Goal: Task Accomplishment & Management: Complete application form

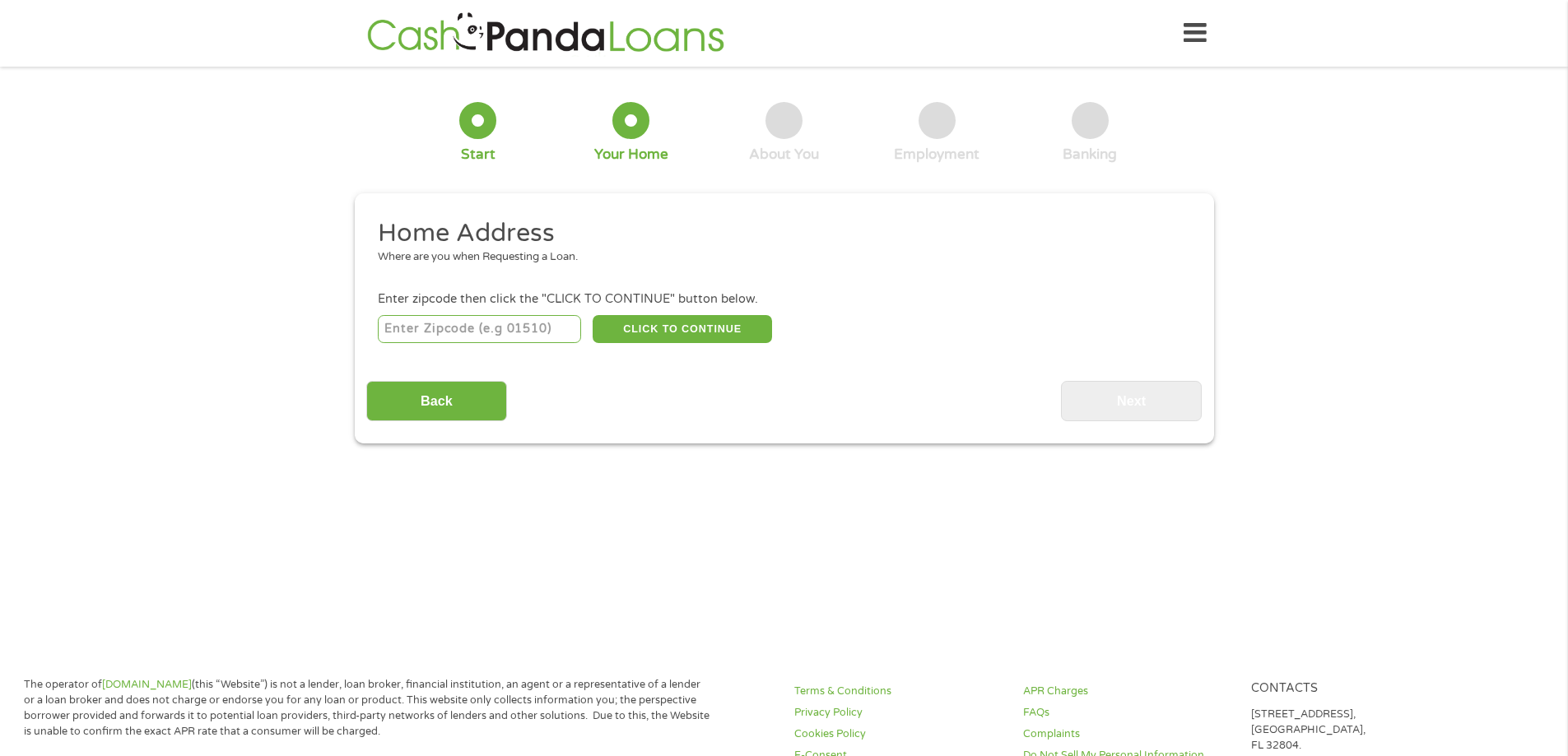
click at [521, 333] on input "number" at bounding box center [479, 329] width 203 height 28
type input "74826"
click at [718, 327] on button "CLICK TO CONTINUE" at bounding box center [682, 329] width 180 height 28
type input "74826"
type input "[PERSON_NAME]"
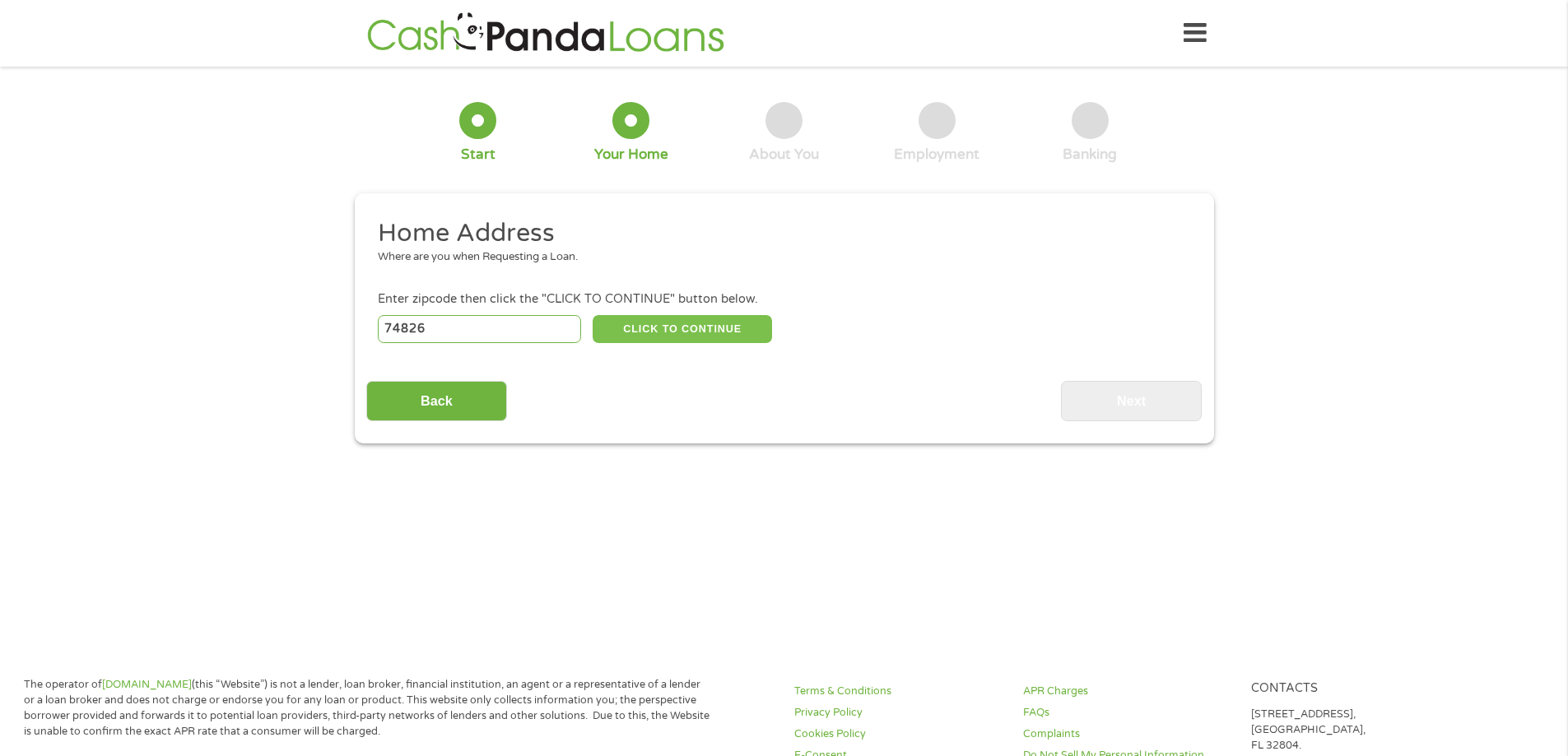
select select "[US_STATE]"
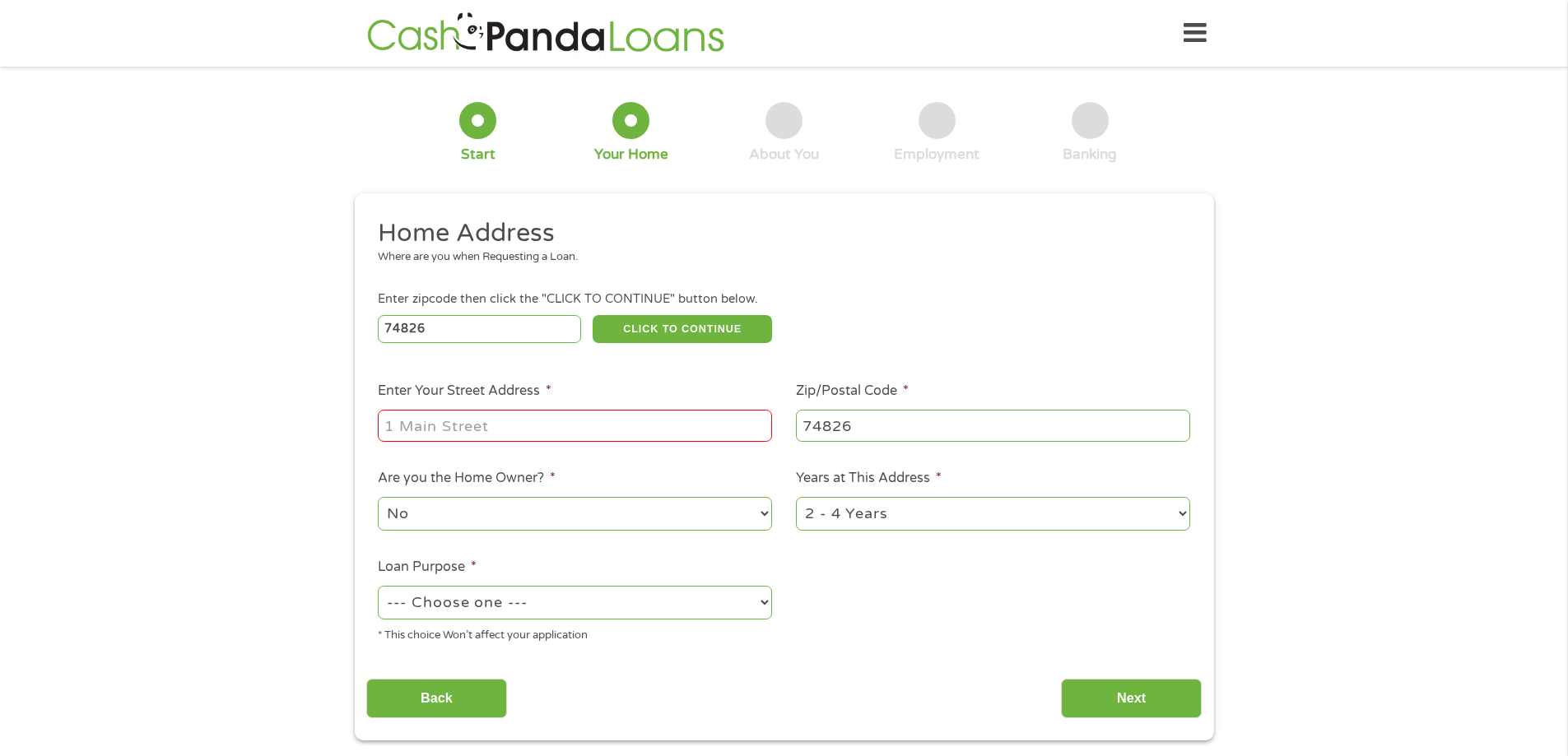
click at [529, 431] on input "Enter Your Street Address *" at bounding box center [575, 425] width 395 height 31
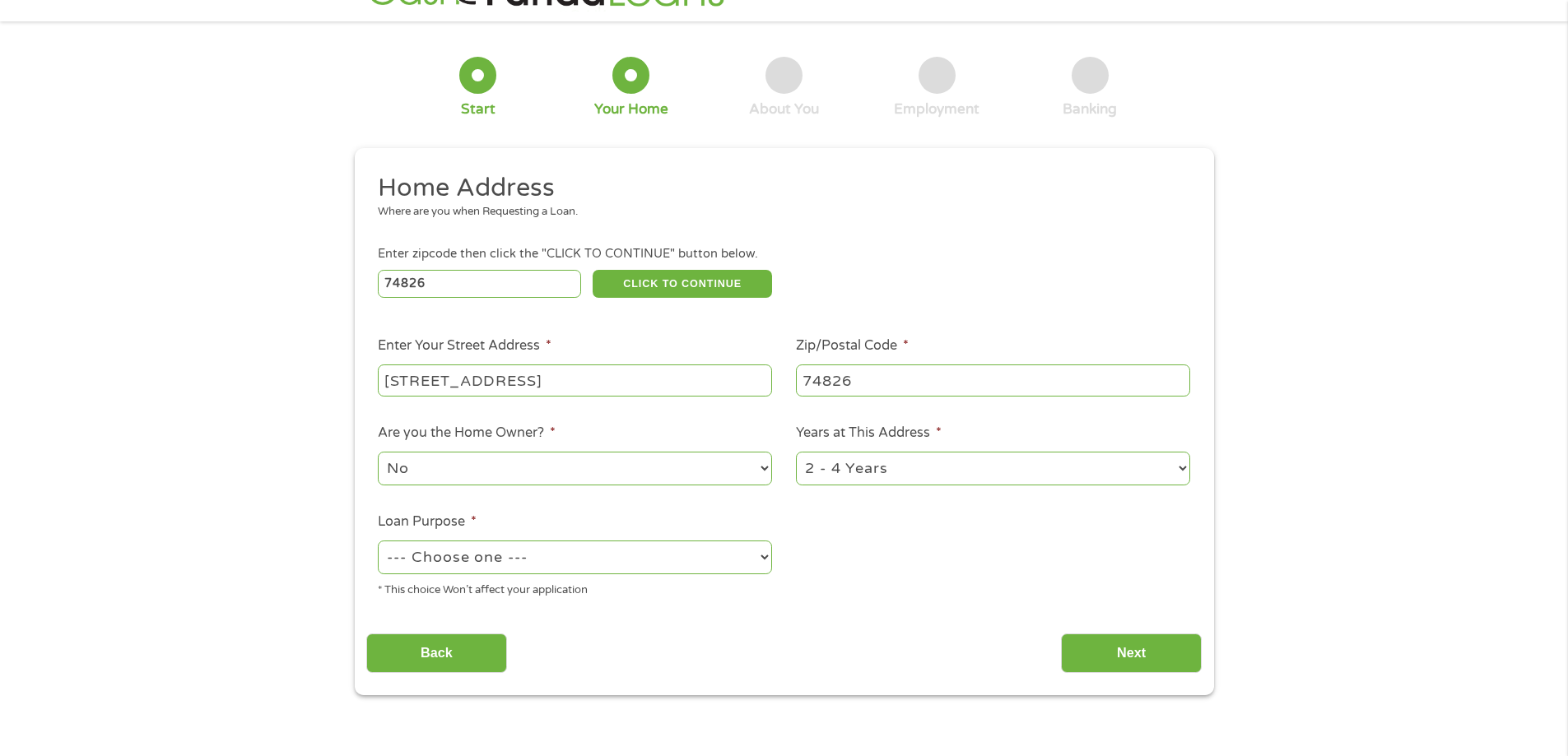
scroll to position [83, 0]
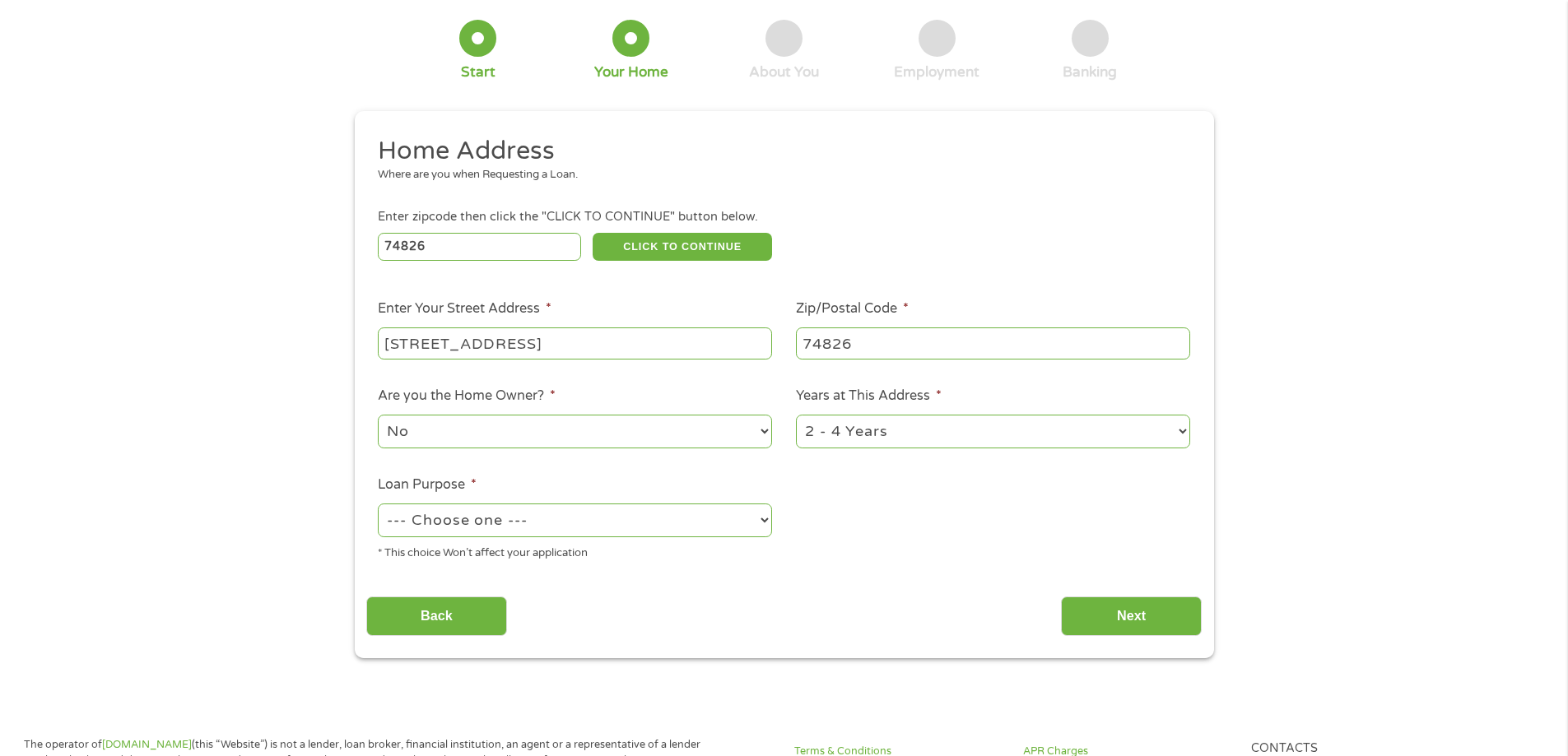
type input "[STREET_ADDRESS]"
click at [674, 438] on select "No Yes" at bounding box center [575, 432] width 395 height 34
select select "yes"
click at [378, 415] on select "No Yes" at bounding box center [575, 432] width 395 height 34
click at [650, 517] on select "--- Choose one --- Pay Bills Debt Consolidation Home Improvement Major Purchase…" at bounding box center [575, 520] width 395 height 34
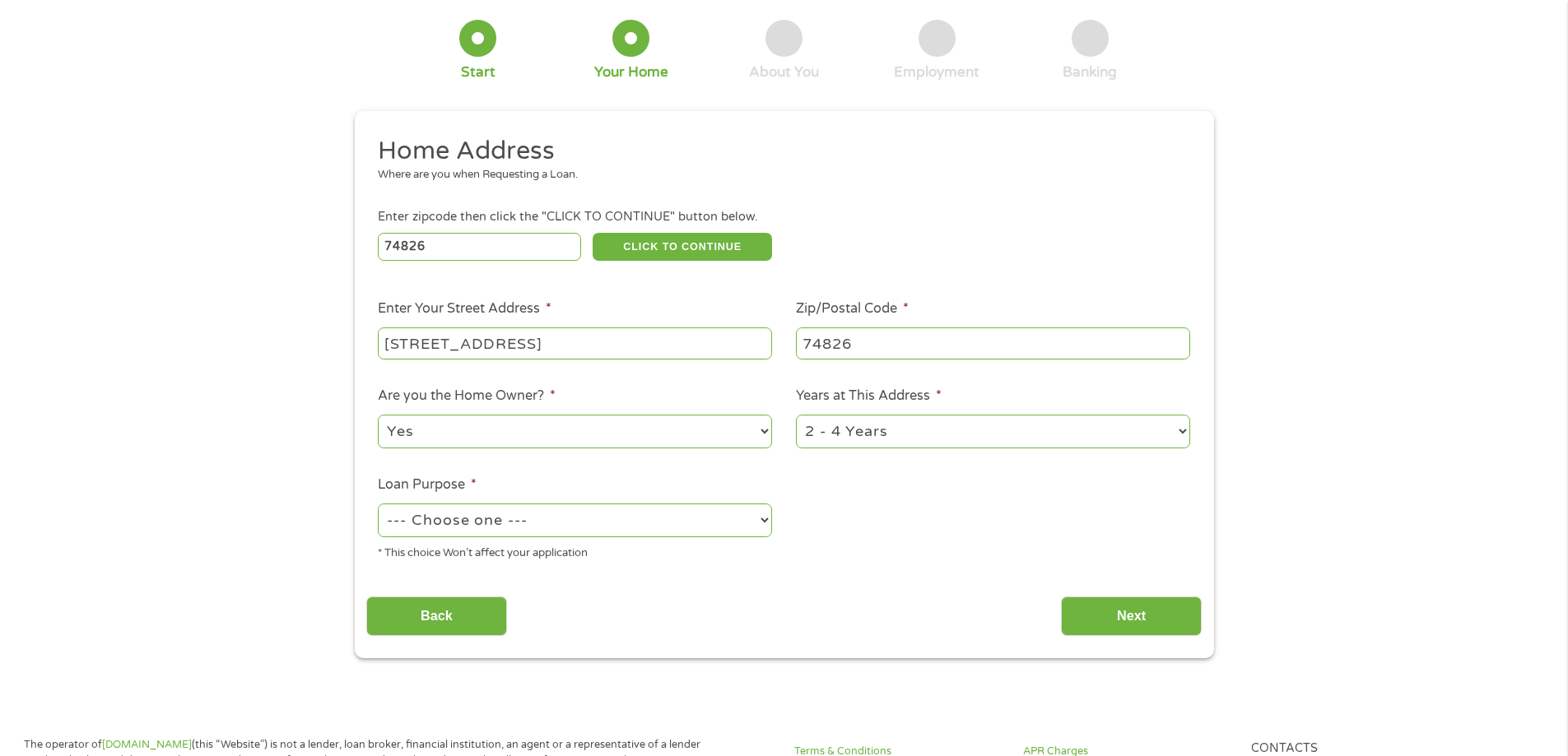
select select "paybills"
click at [378, 503] on select "--- Choose one --- Pay Bills Debt Consolidation Home Improvement Major Purchase…" at bounding box center [575, 520] width 395 height 34
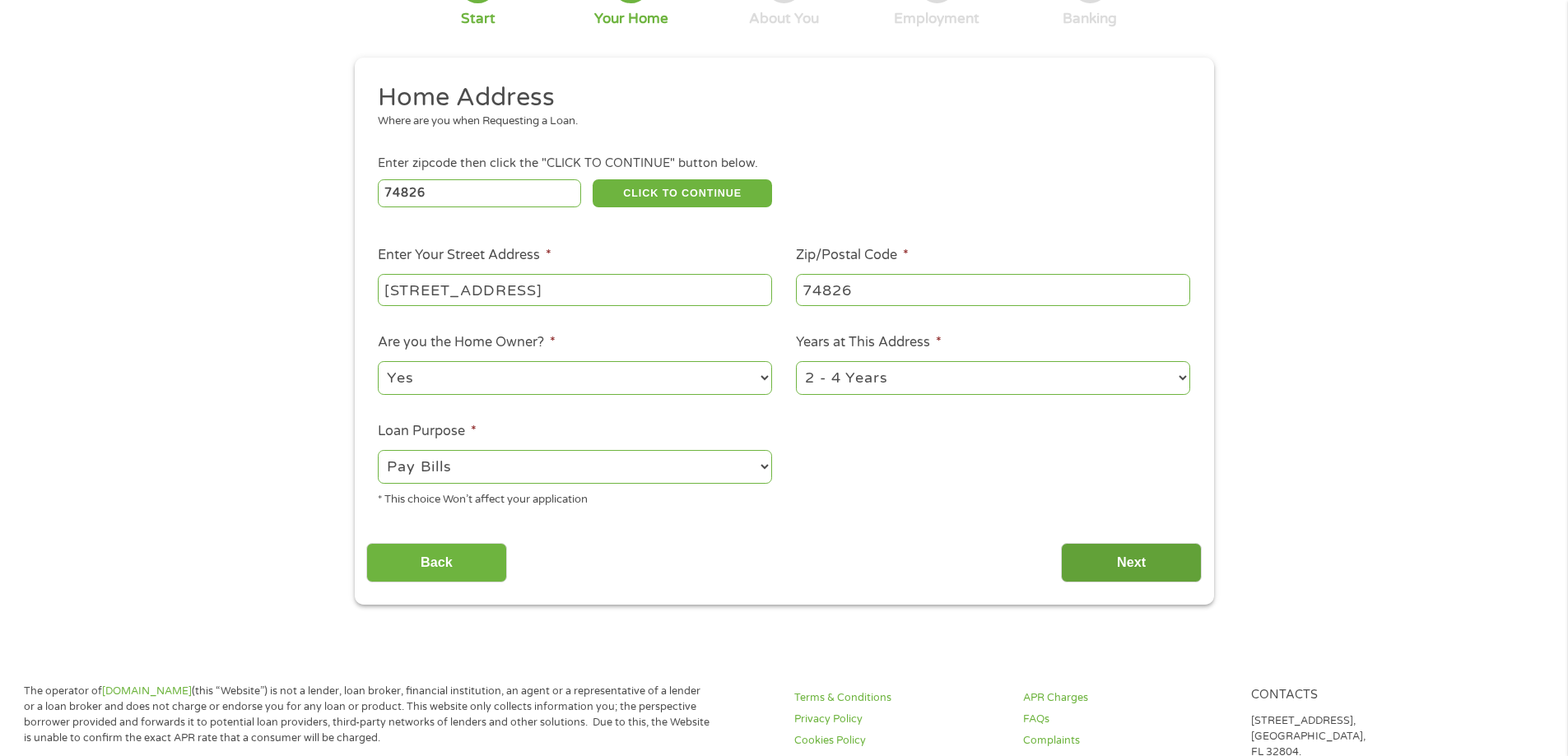
scroll to position [164, 0]
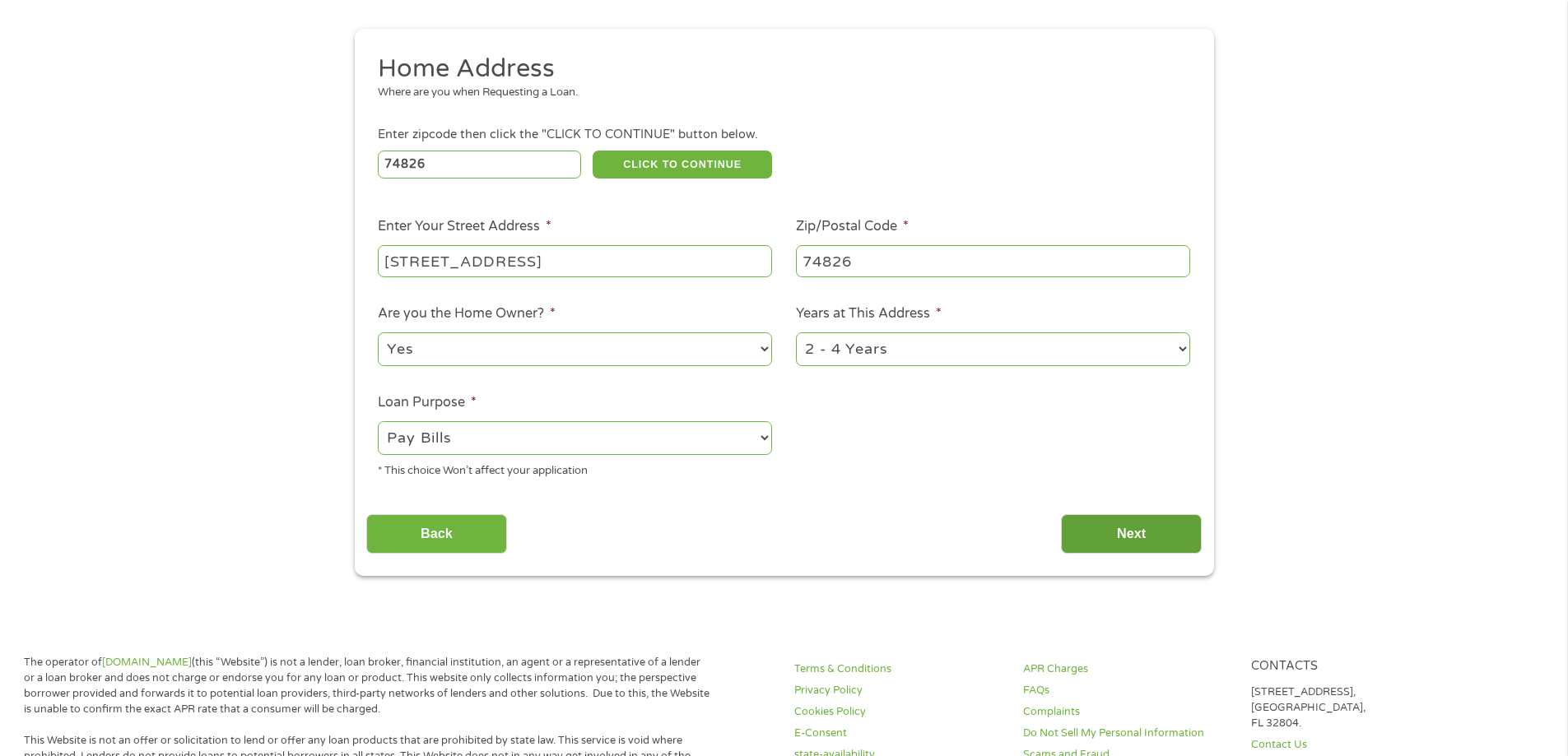
click at [1118, 531] on input "Next" at bounding box center [1130, 534] width 141 height 40
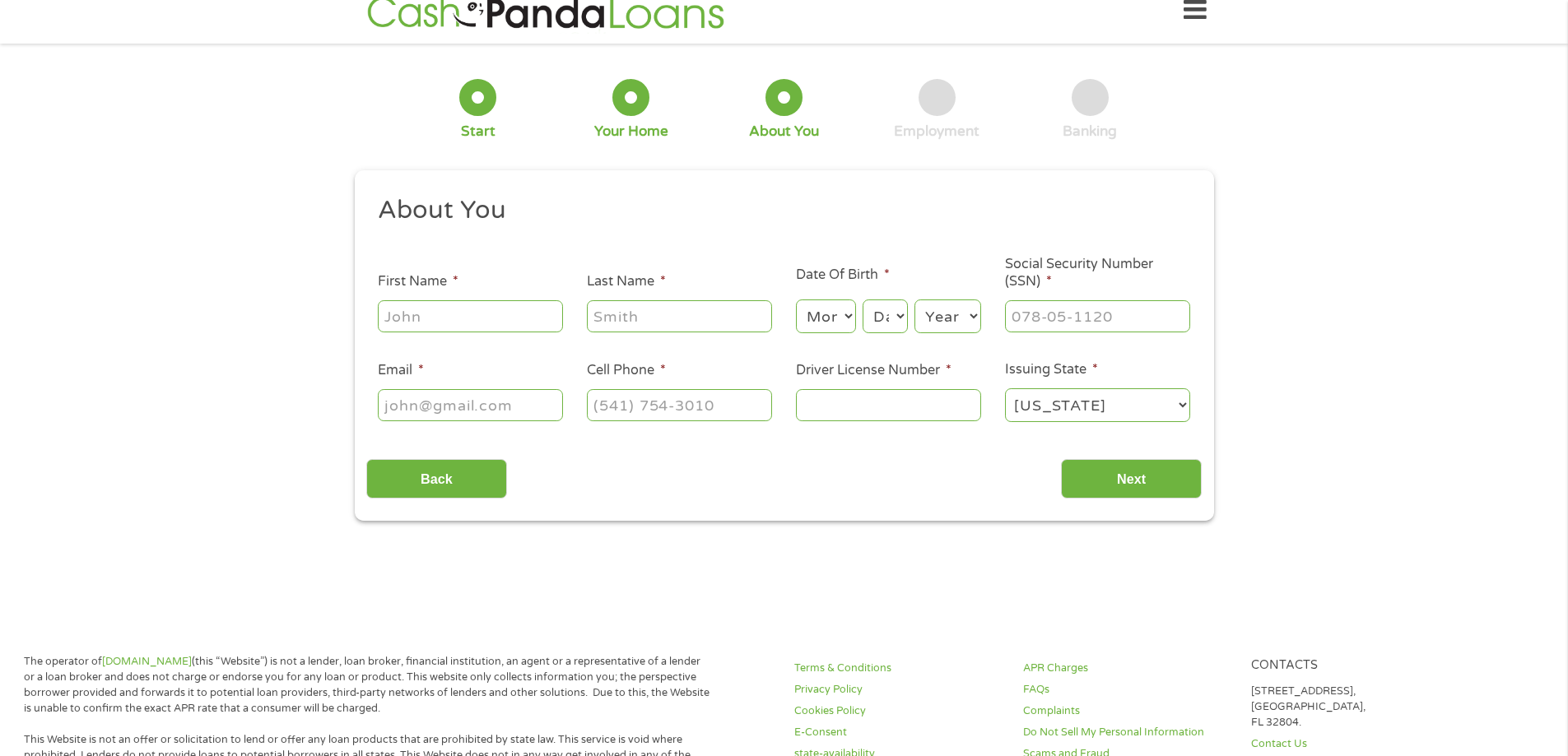
scroll to position [0, 0]
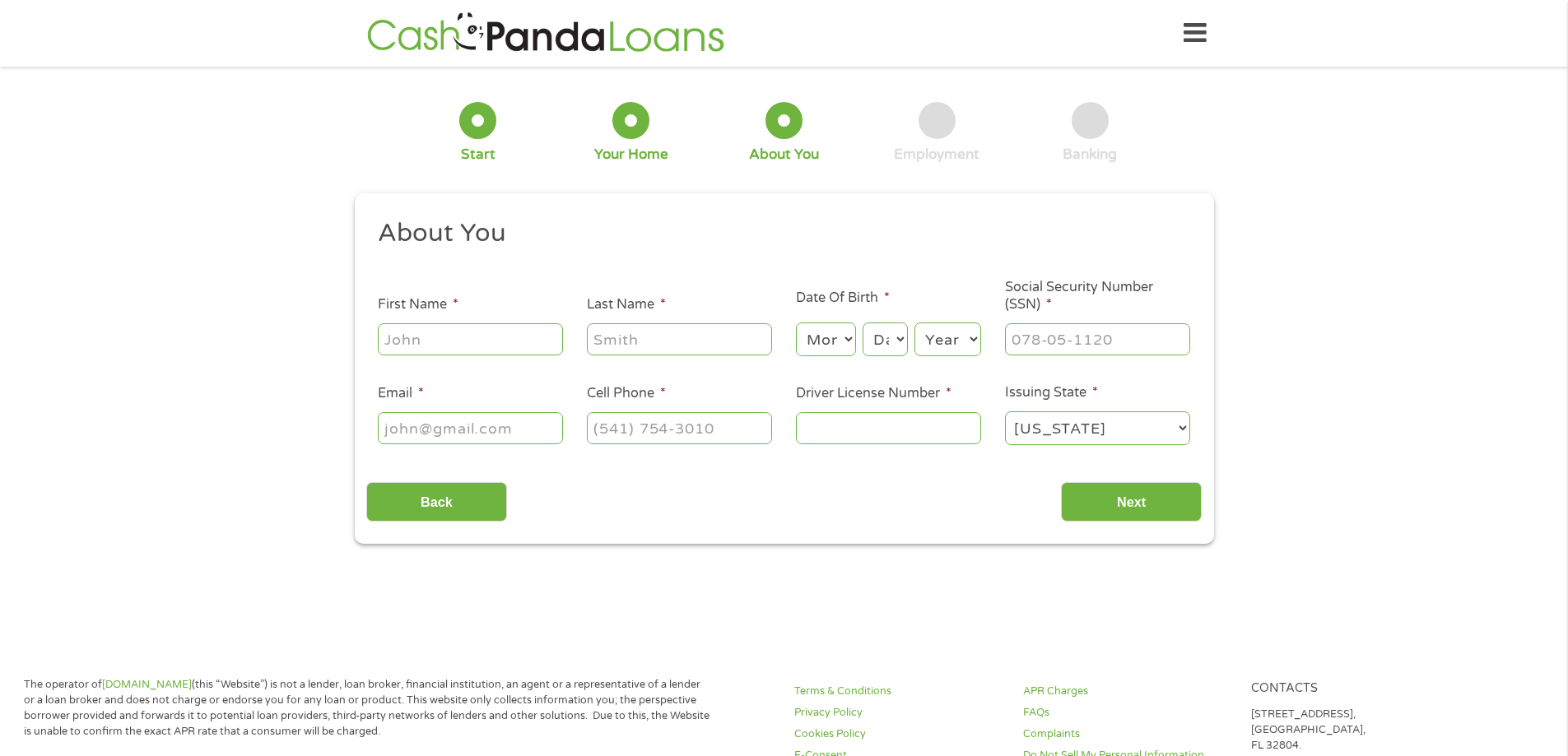
click at [432, 337] on input "First Name *" at bounding box center [470, 339] width 185 height 31
type input "austin"
click at [628, 322] on div at bounding box center [679, 340] width 185 height 38
click at [642, 334] on input "Last Name *" at bounding box center [679, 339] width 185 height 31
type input "southern"
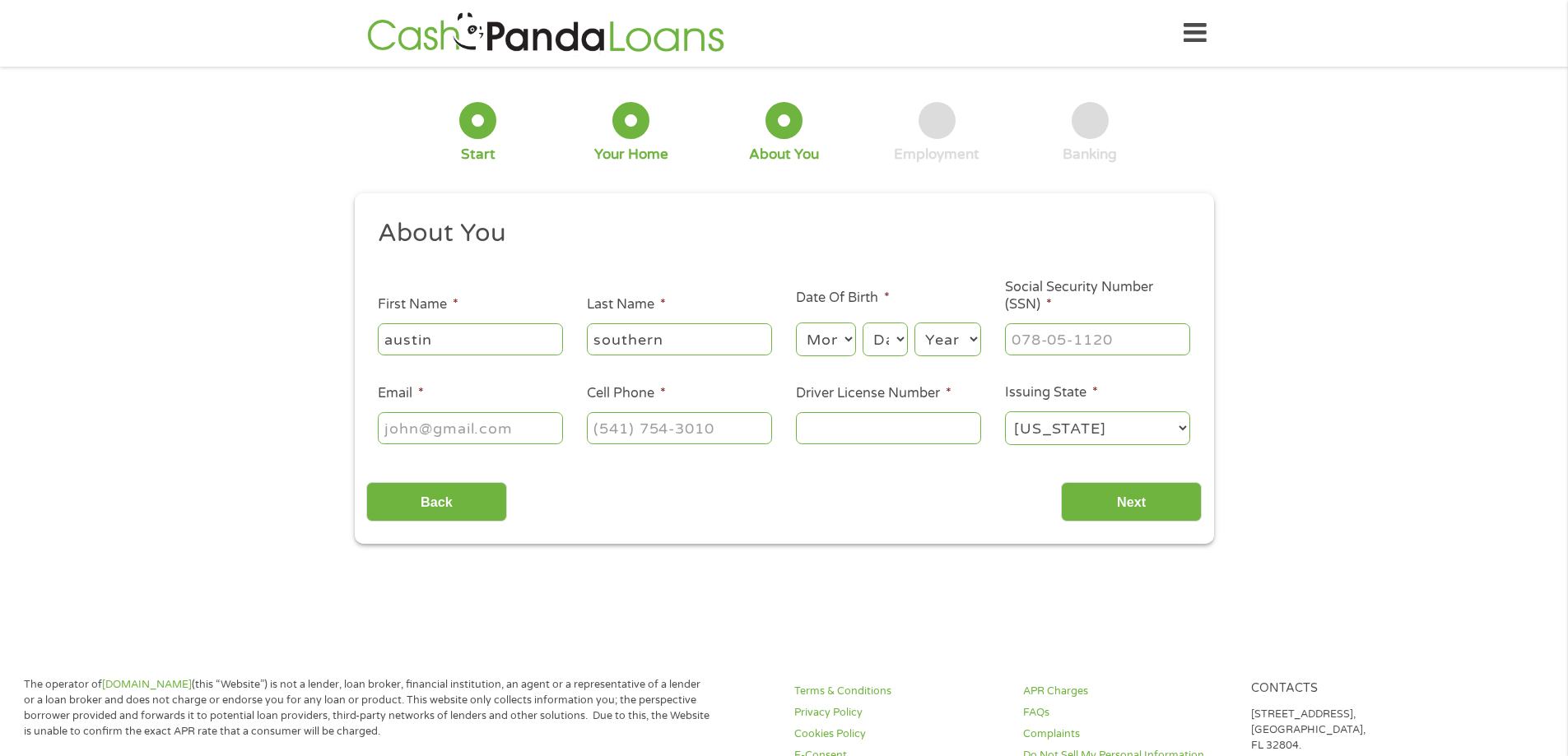
click at [835, 346] on select "Month 1 2 3 4 5 6 7 8 9 10 11 12" at bounding box center [825, 340] width 60 height 34
select select "10"
click at [796, 323] on select "Month 1 2 3 4 5 6 7 8 9 10 11 12" at bounding box center [825, 340] width 60 height 34
click at [896, 343] on select "Day 1 2 3 4 5 6 7 8 9 10 11 12 13 14 15 16 17 18 19 20 21 22 23 24 25 26 27 28 …" at bounding box center [884, 340] width 45 height 34
select select "25"
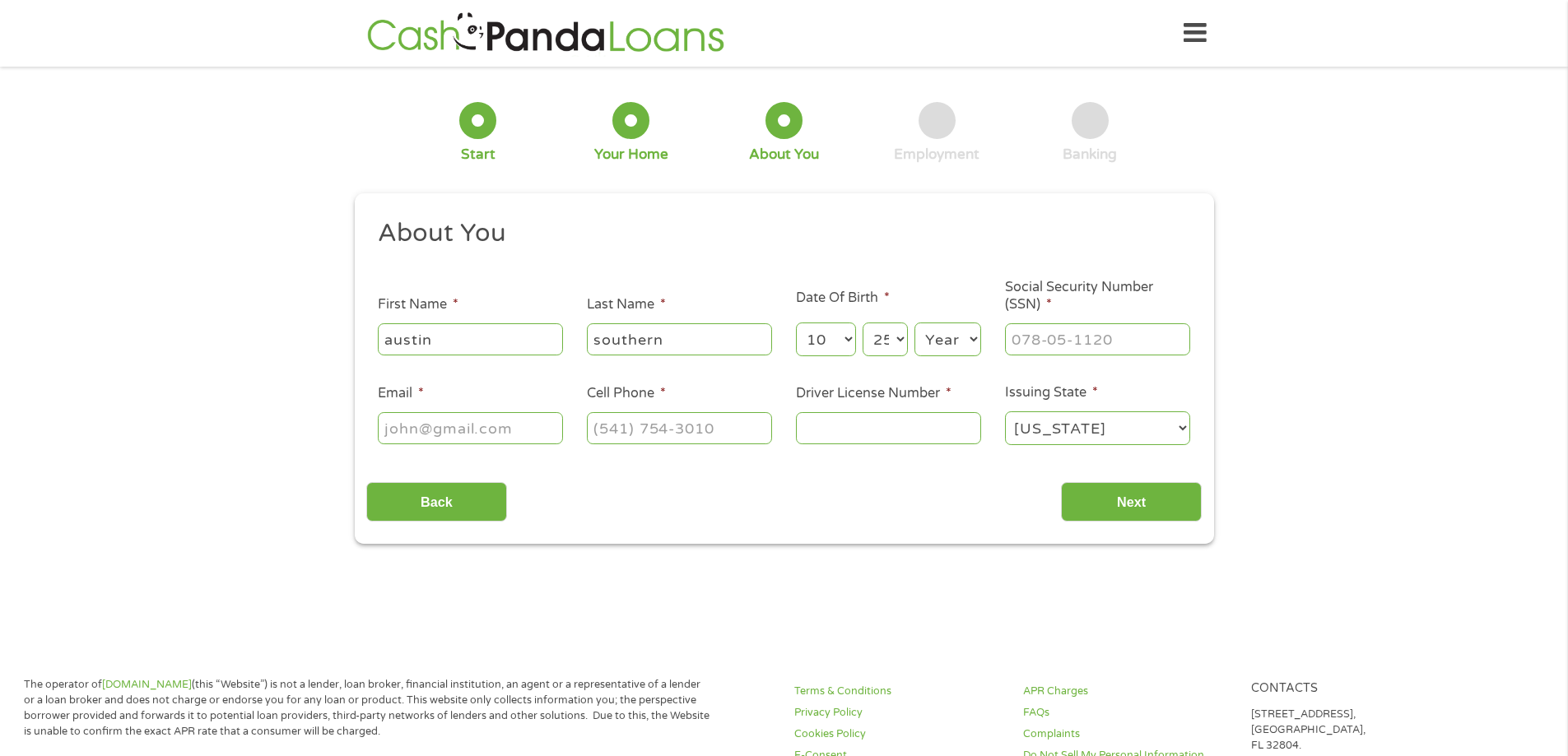
click at [862, 323] on select "Day 1 2 3 4 5 6 7 8 9 10 11 12 13 14 15 16 17 18 19 20 21 22 23 24 25 26 27 28 …" at bounding box center [884, 340] width 45 height 34
click at [951, 332] on select "Year [DATE] 2006 2005 2004 2003 2002 2001 2000 1999 1998 1997 1996 1995 1994 19…" at bounding box center [948, 340] width 67 height 34
select select "1995"
click at [915, 323] on select "Year [DATE] 2006 2005 2004 2003 2002 2001 2000 1999 1998 1997 1996 1995 1994 19…" at bounding box center [948, 340] width 67 height 34
click at [1044, 332] on input "___-__-____" at bounding box center [1098, 339] width 185 height 31
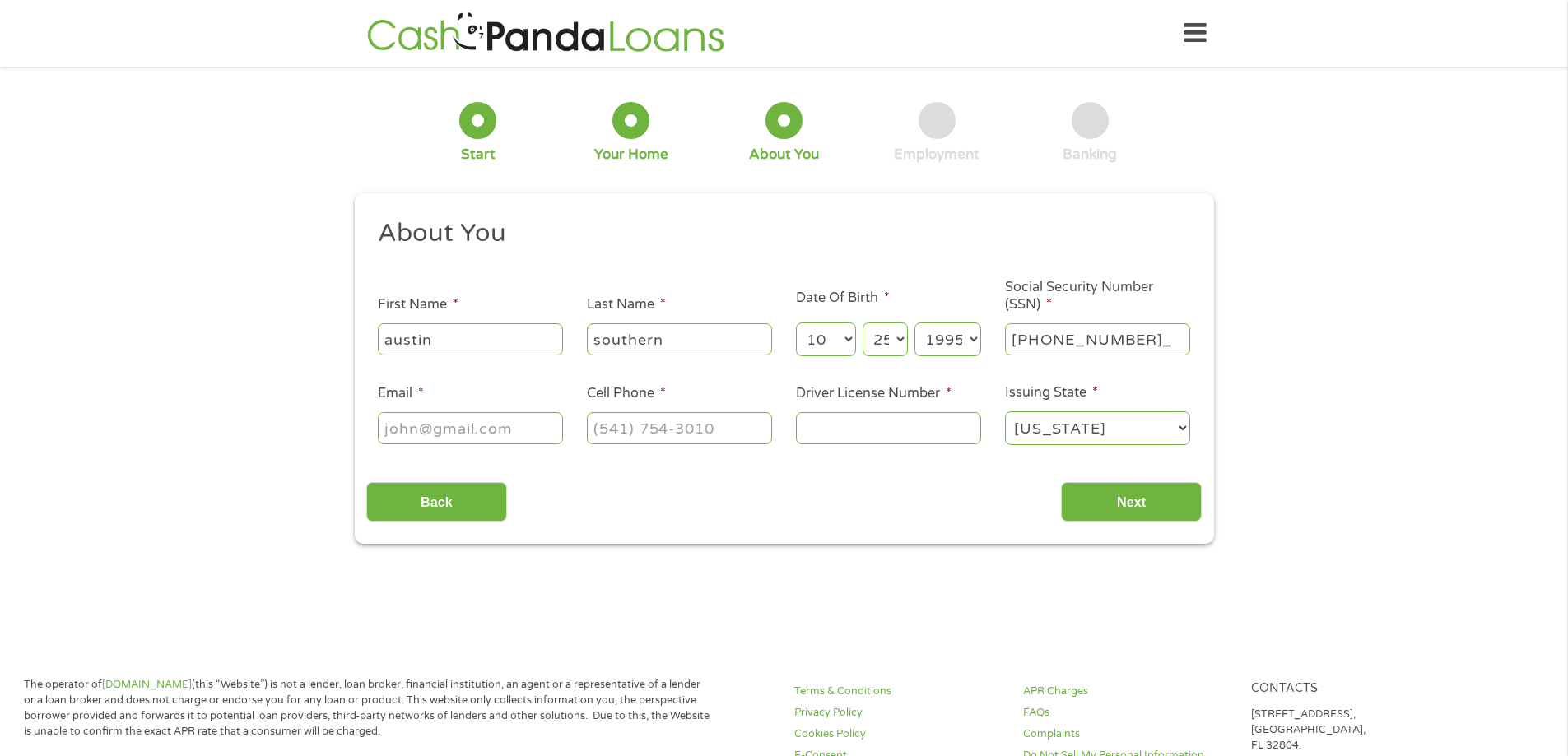
type input "448-06-8038"
click at [545, 428] on input "Email *" at bounding box center [470, 427] width 185 height 31
type input "[EMAIL_ADDRESS][DOMAIN_NAME]"
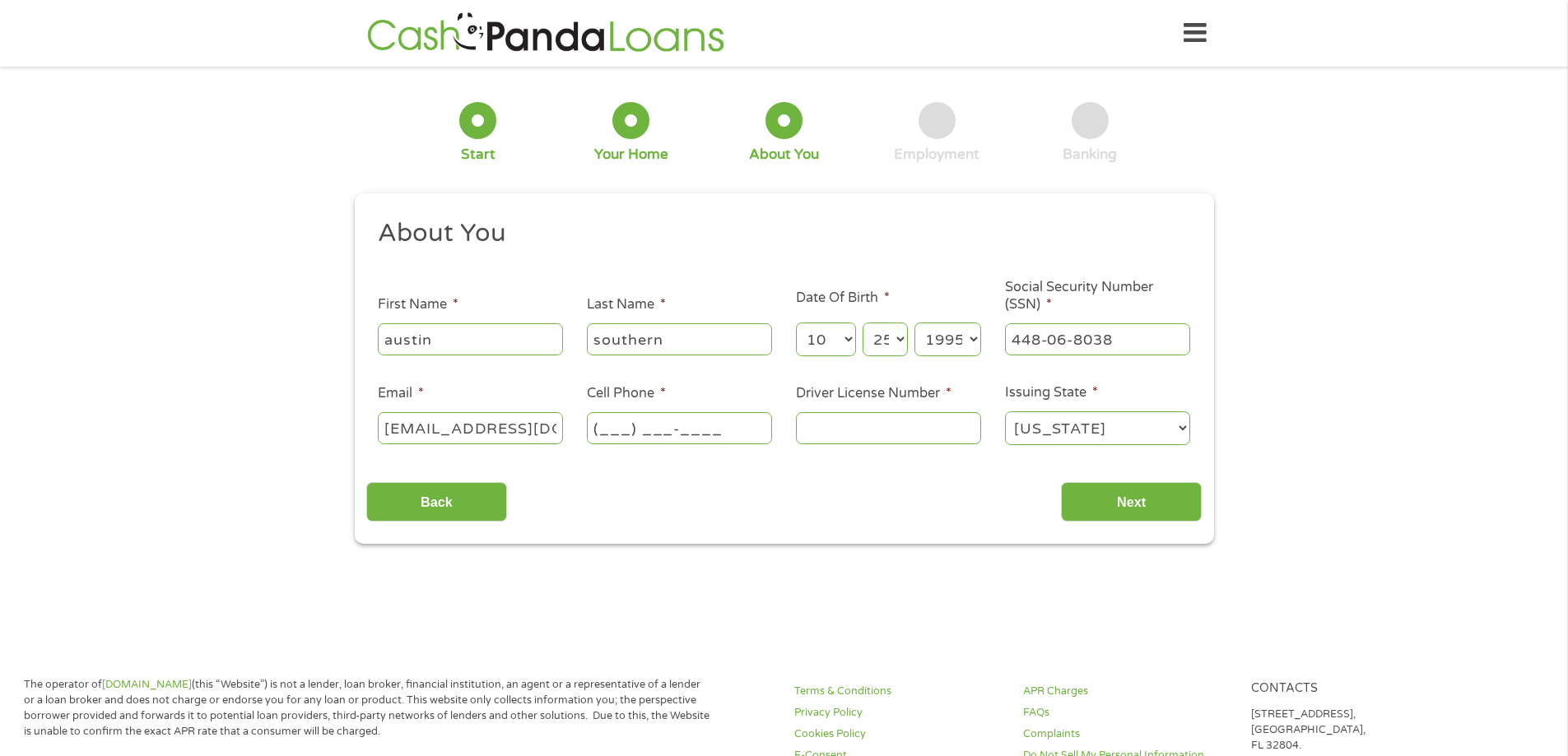
click at [722, 430] on input "(___) ___-____" at bounding box center [679, 427] width 185 height 31
type input "[PHONE_NUMBER]"
click at [838, 434] on input "Driver License Number *" at bounding box center [889, 427] width 185 height 31
type input "r083304441"
click at [1139, 489] on input "Next" at bounding box center [1130, 502] width 141 height 40
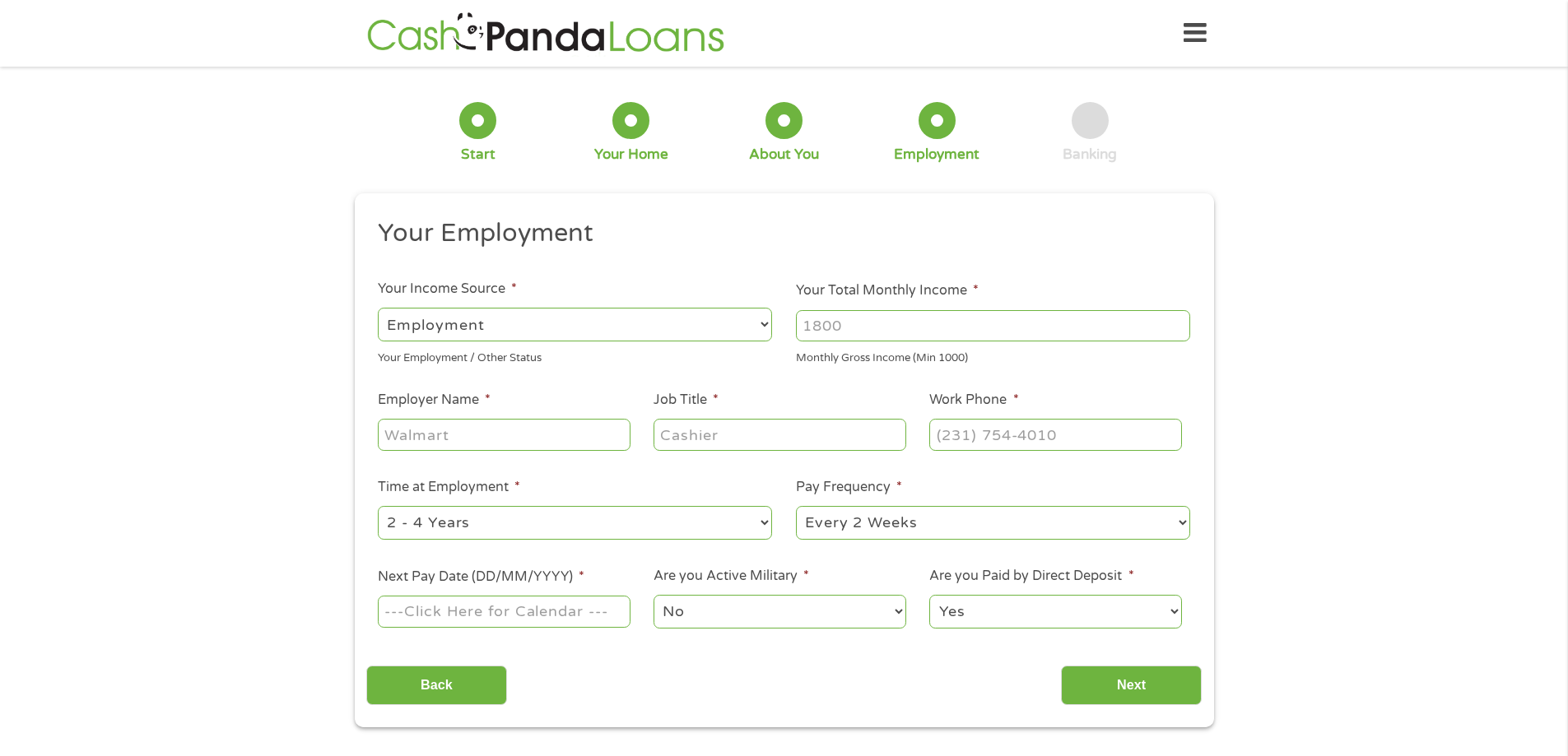
scroll to position [7, 7]
click at [873, 321] on input "Your Total Monthly Income *" at bounding box center [993, 325] width 395 height 31
type input "3"
click at [900, 335] on input "Your Total Monthly Income *" at bounding box center [993, 325] width 395 height 31
type input "3040"
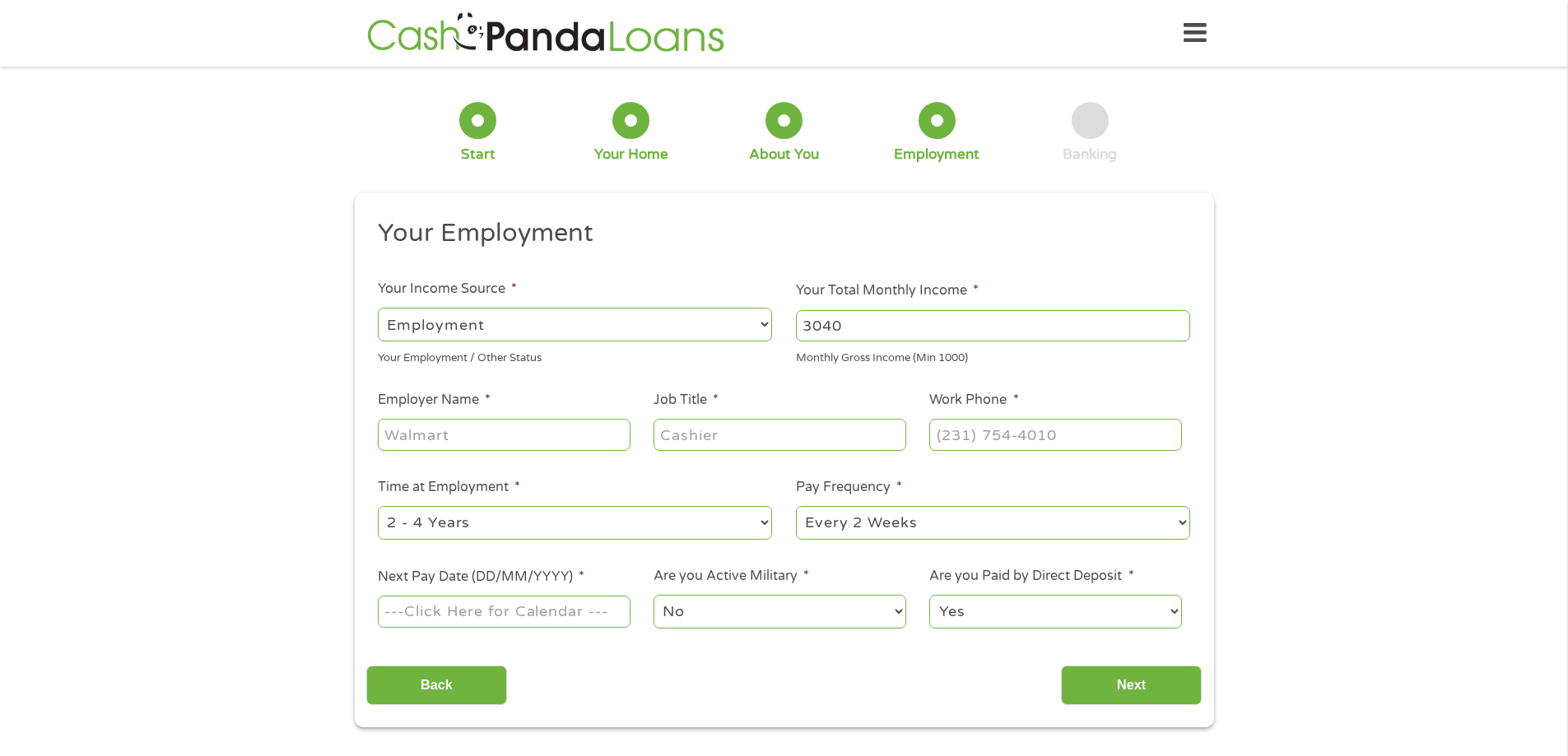
click at [514, 429] on input "Employer Name *" at bounding box center [503, 434] width 252 height 31
type input "buddys home furnishings"
click at [681, 432] on input "Job Title *" at bounding box center [779, 434] width 252 height 31
type input "manage assit"
click at [972, 437] on input "(___) ___-____" at bounding box center [1055, 434] width 252 height 31
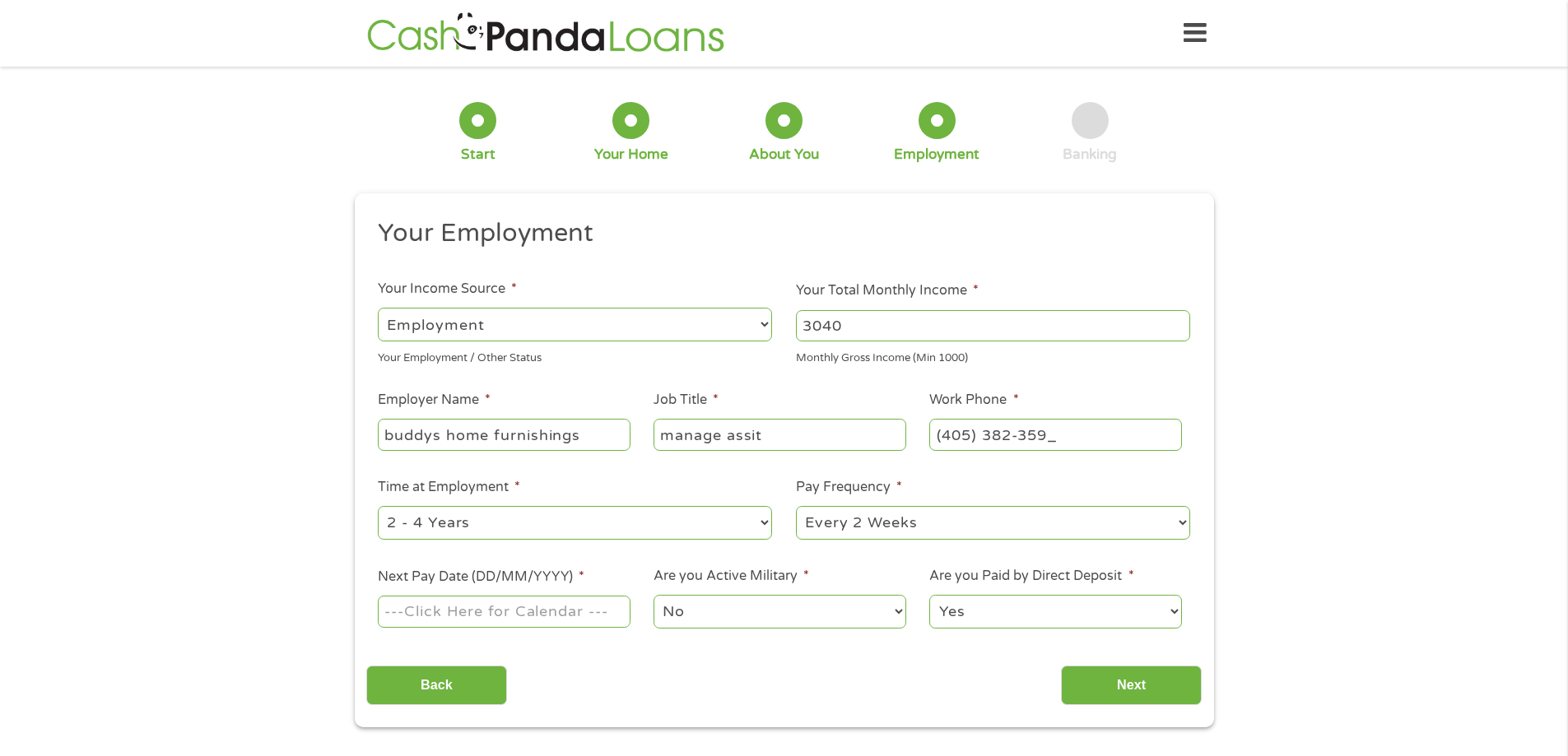
type input "[PHONE_NUMBER]"
click at [561, 617] on input "Next Pay Date (DD/MM/YYYY) *" at bounding box center [503, 611] width 252 height 31
type input "[DATE]"
click at [1121, 693] on input "Next" at bounding box center [1130, 686] width 141 height 40
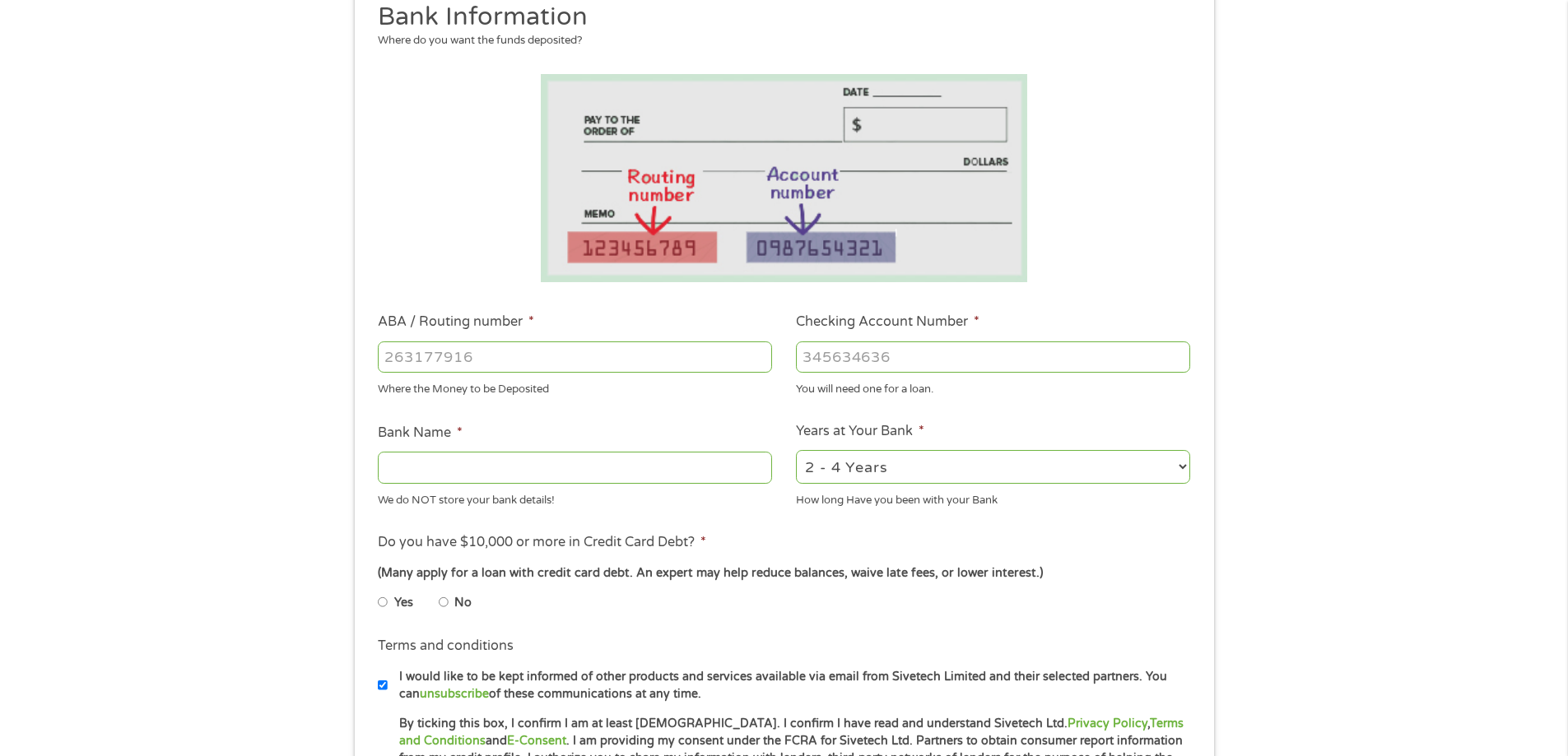
scroll to position [330, 0]
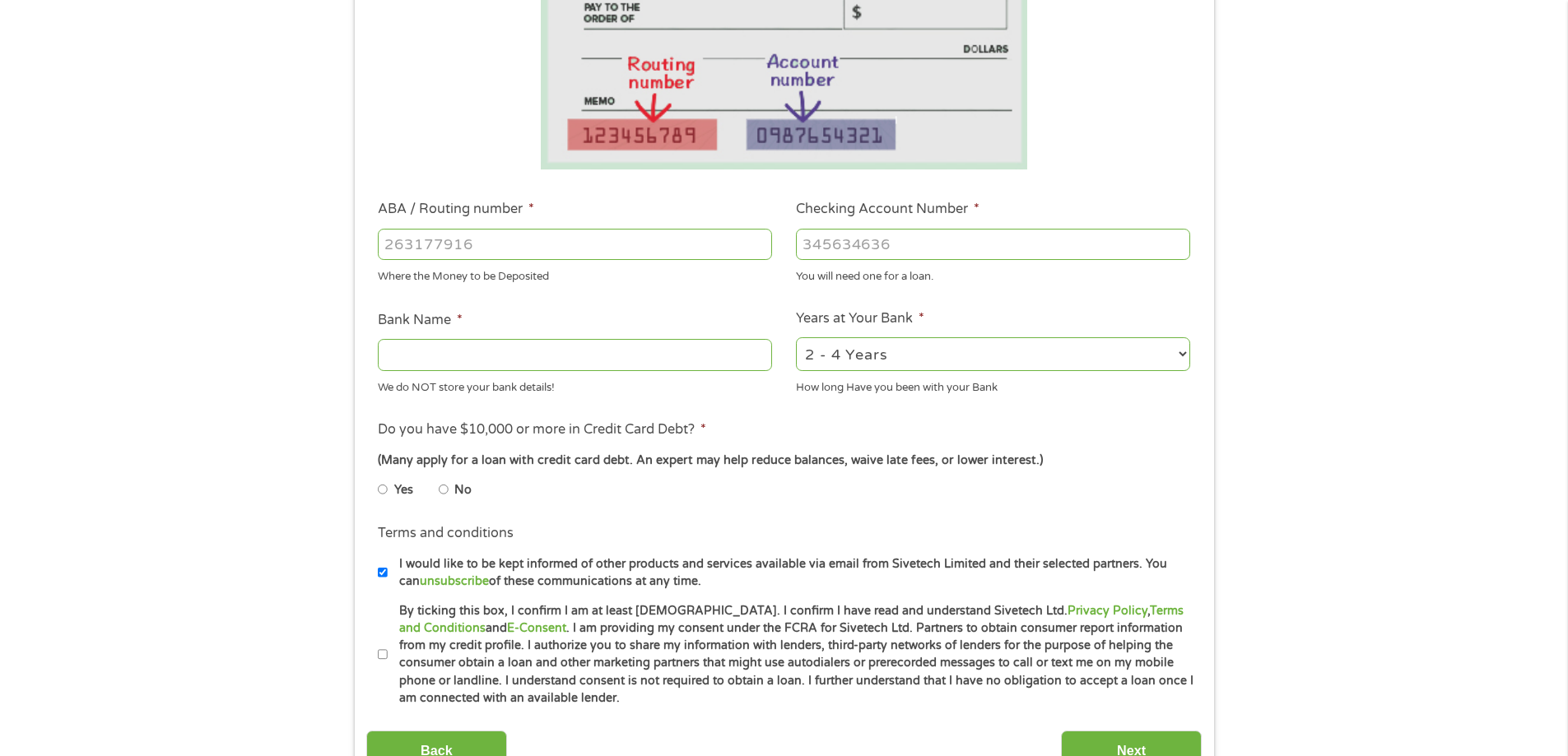
click at [460, 496] on label "No" at bounding box center [463, 490] width 18 height 18
click at [448, 496] on input "No" at bounding box center [443, 489] width 10 height 26
radio input "true"
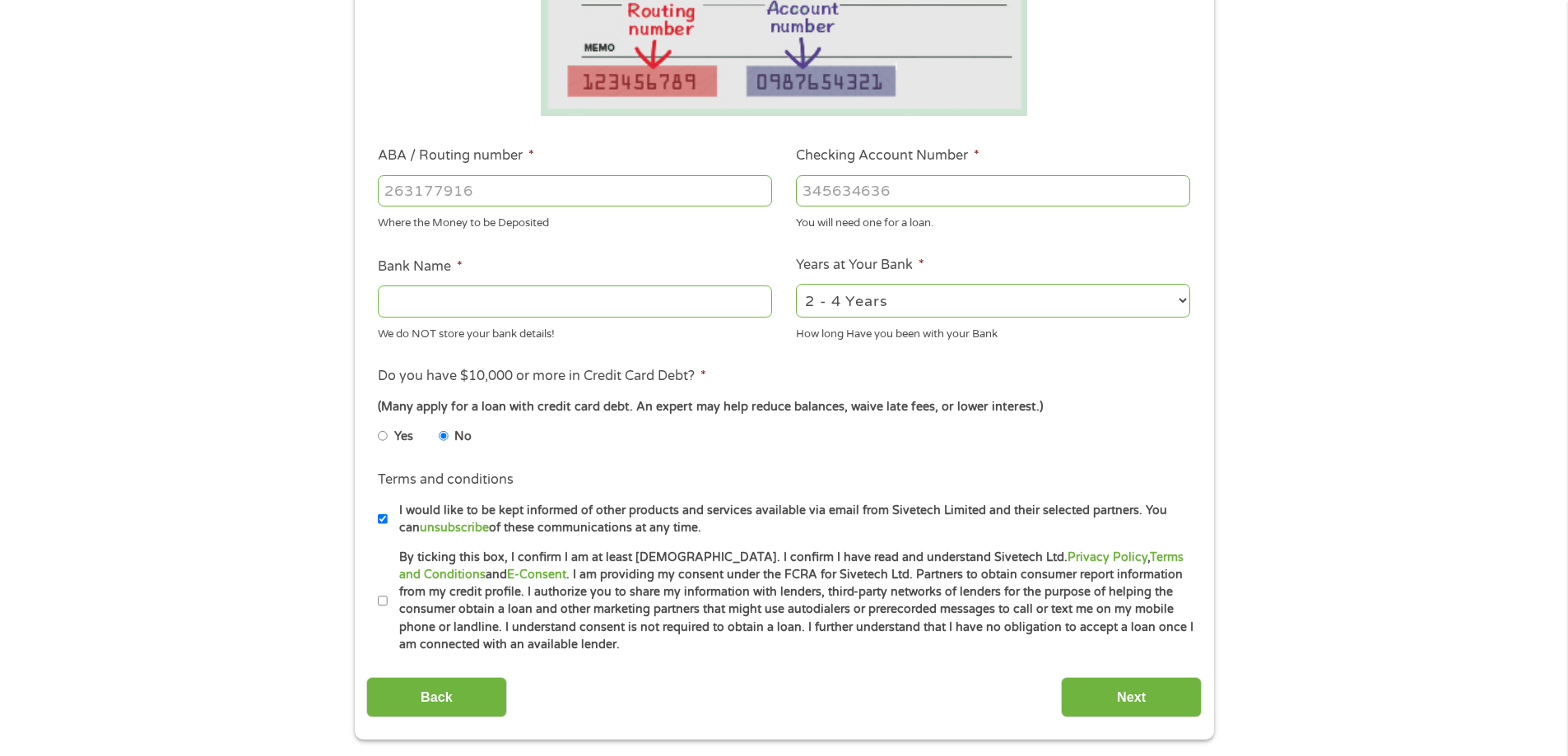
scroll to position [411, 0]
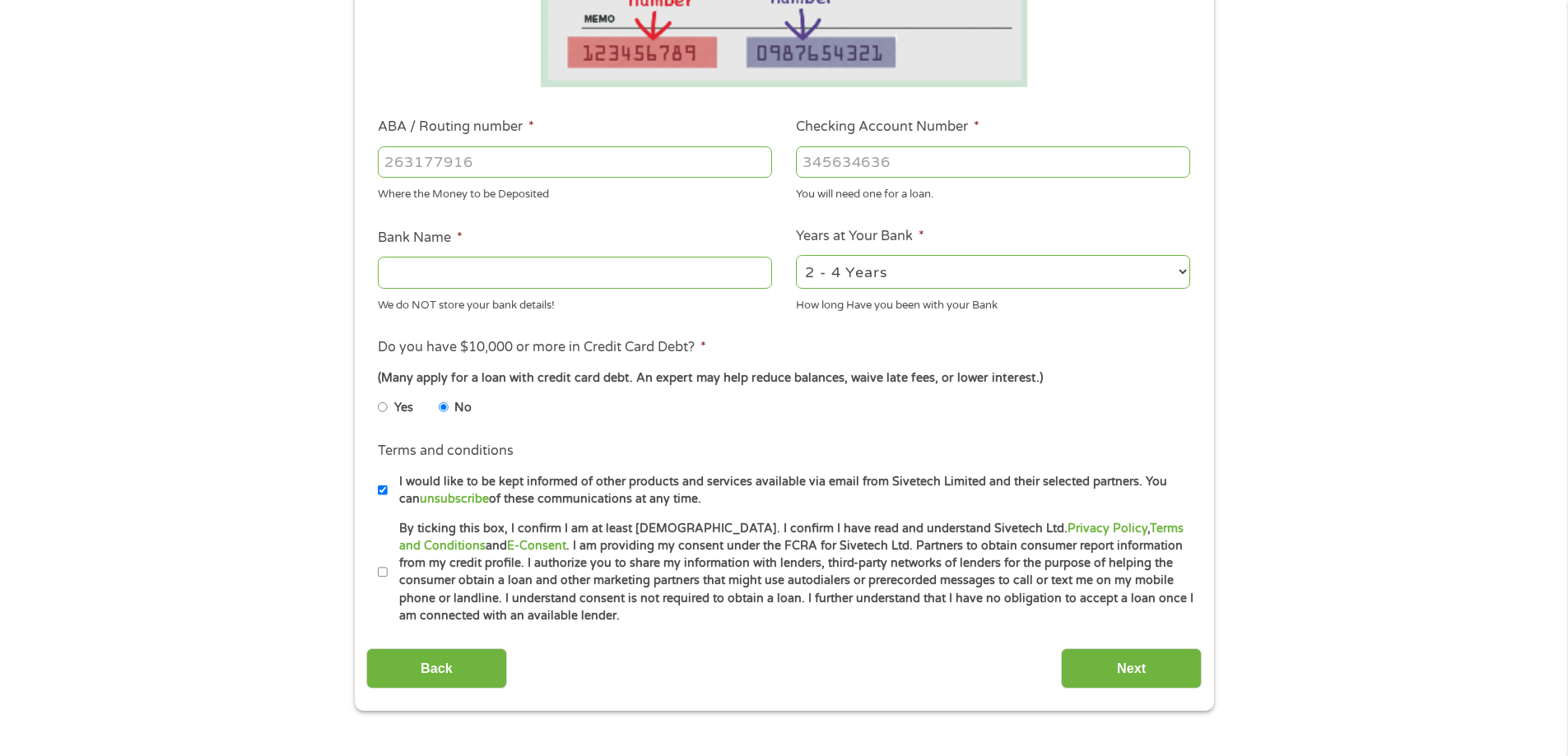
click at [445, 167] on input "ABA / Routing number *" at bounding box center [575, 162] width 395 height 31
type input "103003632"
type input "BANCFIRST"
type input "103003632"
click at [883, 161] on input "Checking Account Number *" at bounding box center [993, 162] width 395 height 31
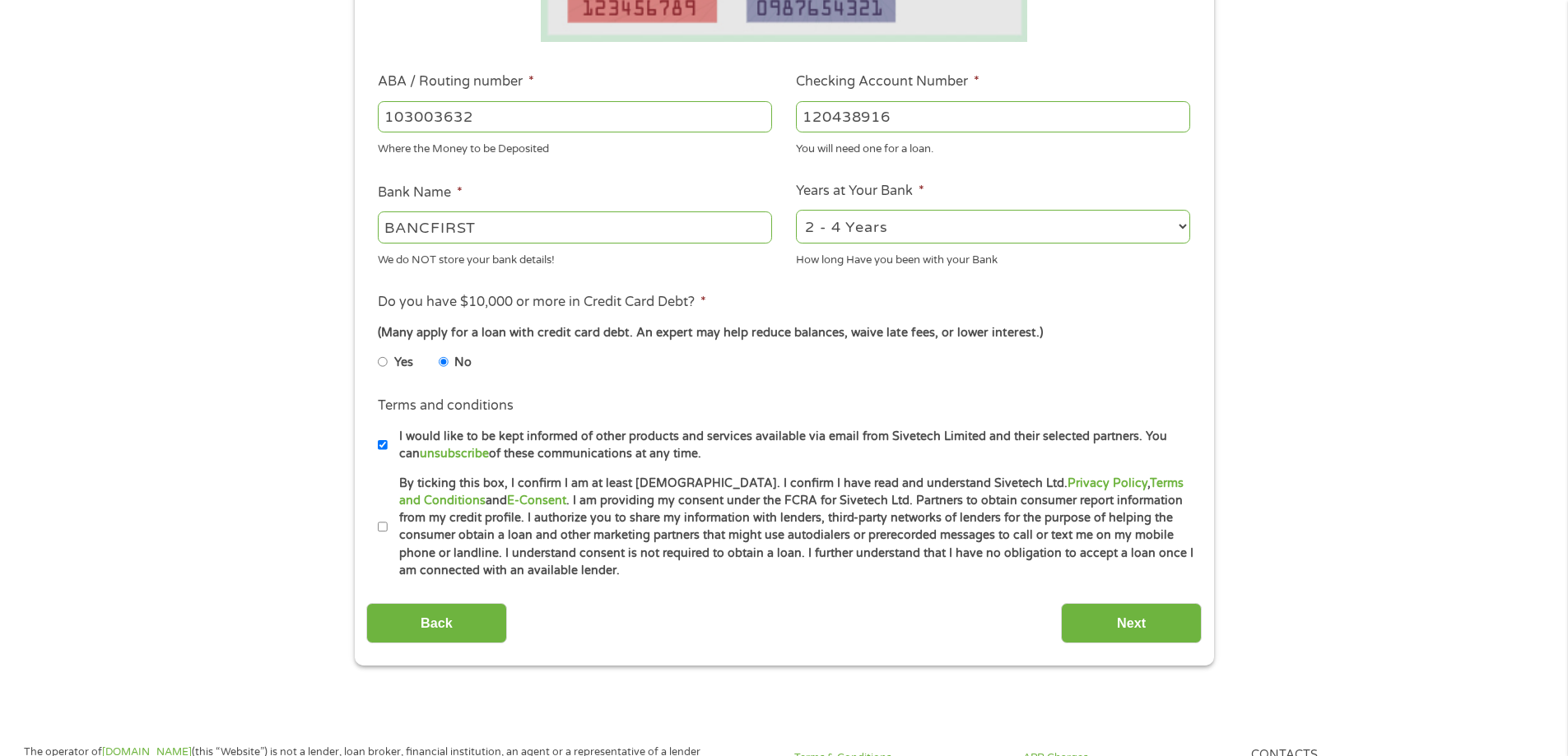
scroll to position [494, 0]
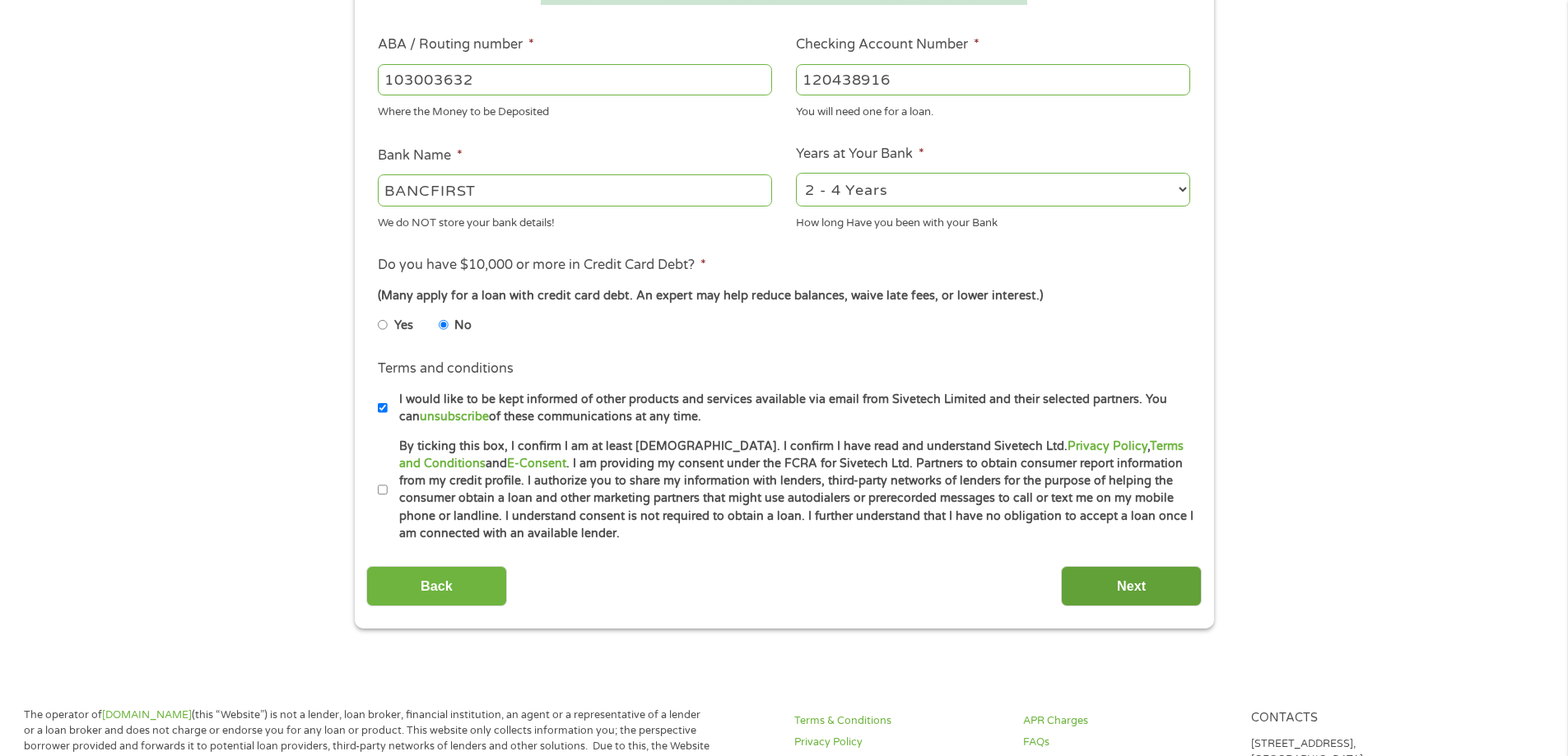
type input "120438916"
click at [1161, 588] on input "Next" at bounding box center [1130, 587] width 141 height 40
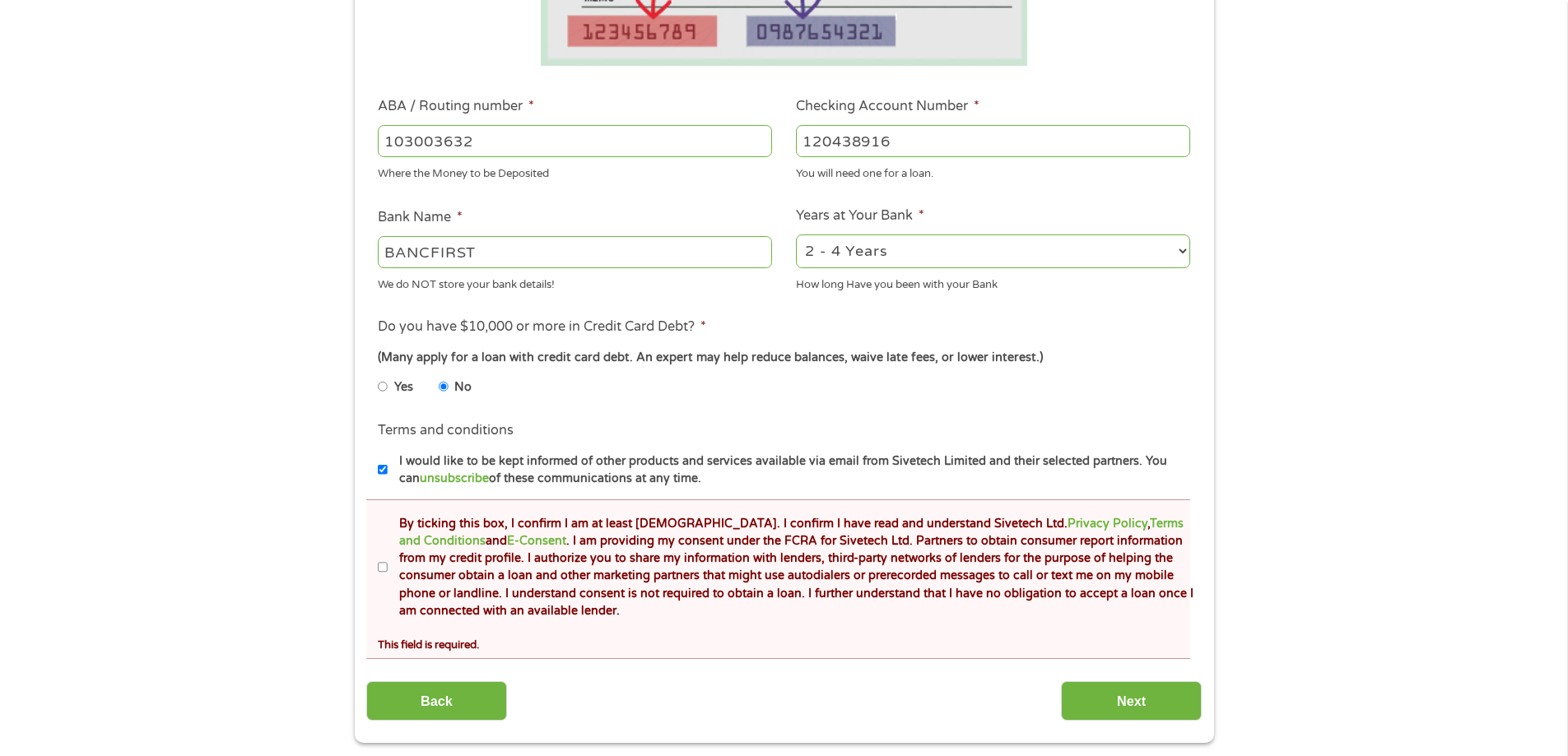
click at [388, 564] on label "By ticking this box, I confirm I am at least [DEMOGRAPHIC_DATA]. I confirm I ha…" at bounding box center [792, 567] width 808 height 105
click at [387, 564] on input "By ticking this box, I confirm I am at least [DEMOGRAPHIC_DATA]. I confirm I ha…" at bounding box center [383, 567] width 10 height 26
checkbox input "true"
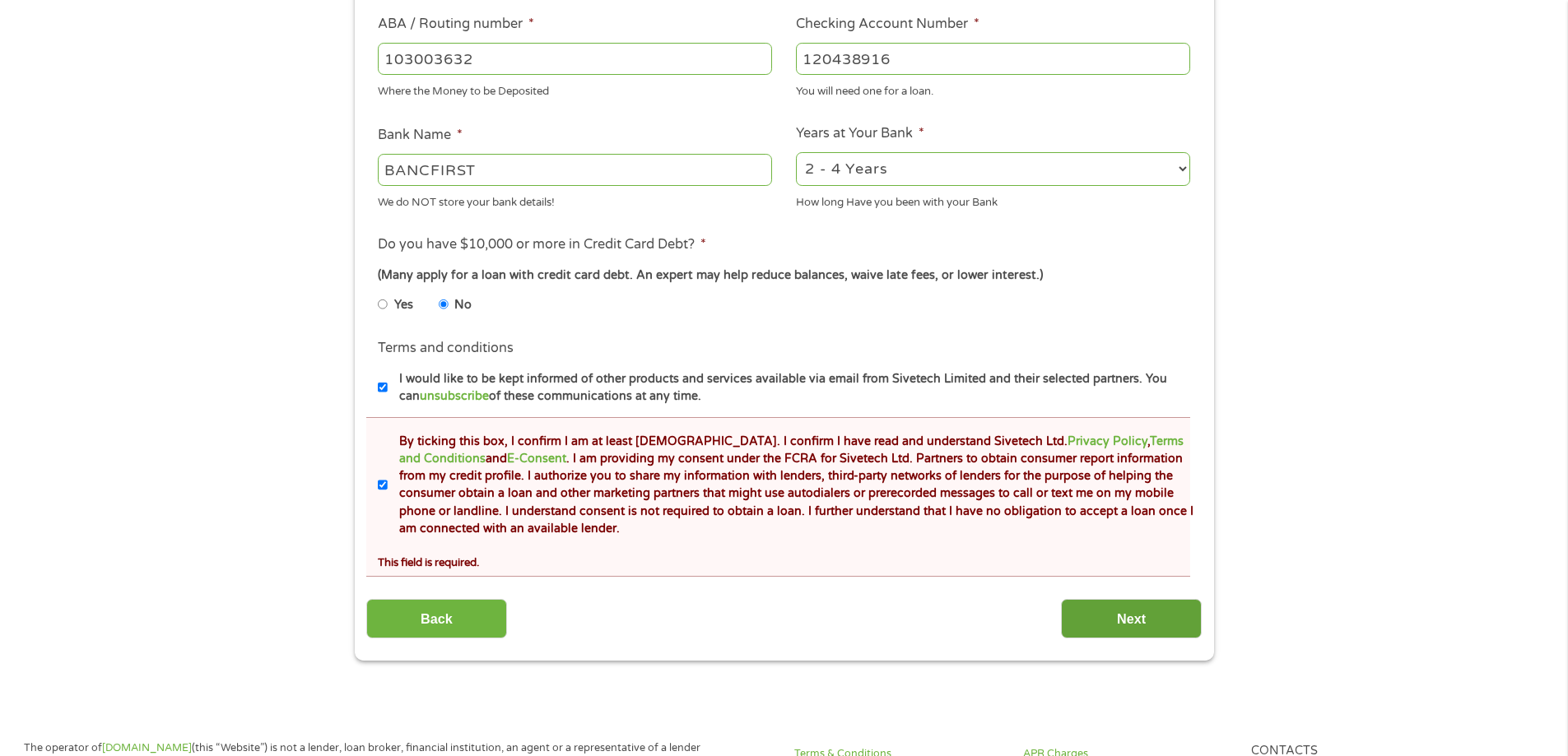
click at [1128, 615] on input "Next" at bounding box center [1130, 619] width 141 height 40
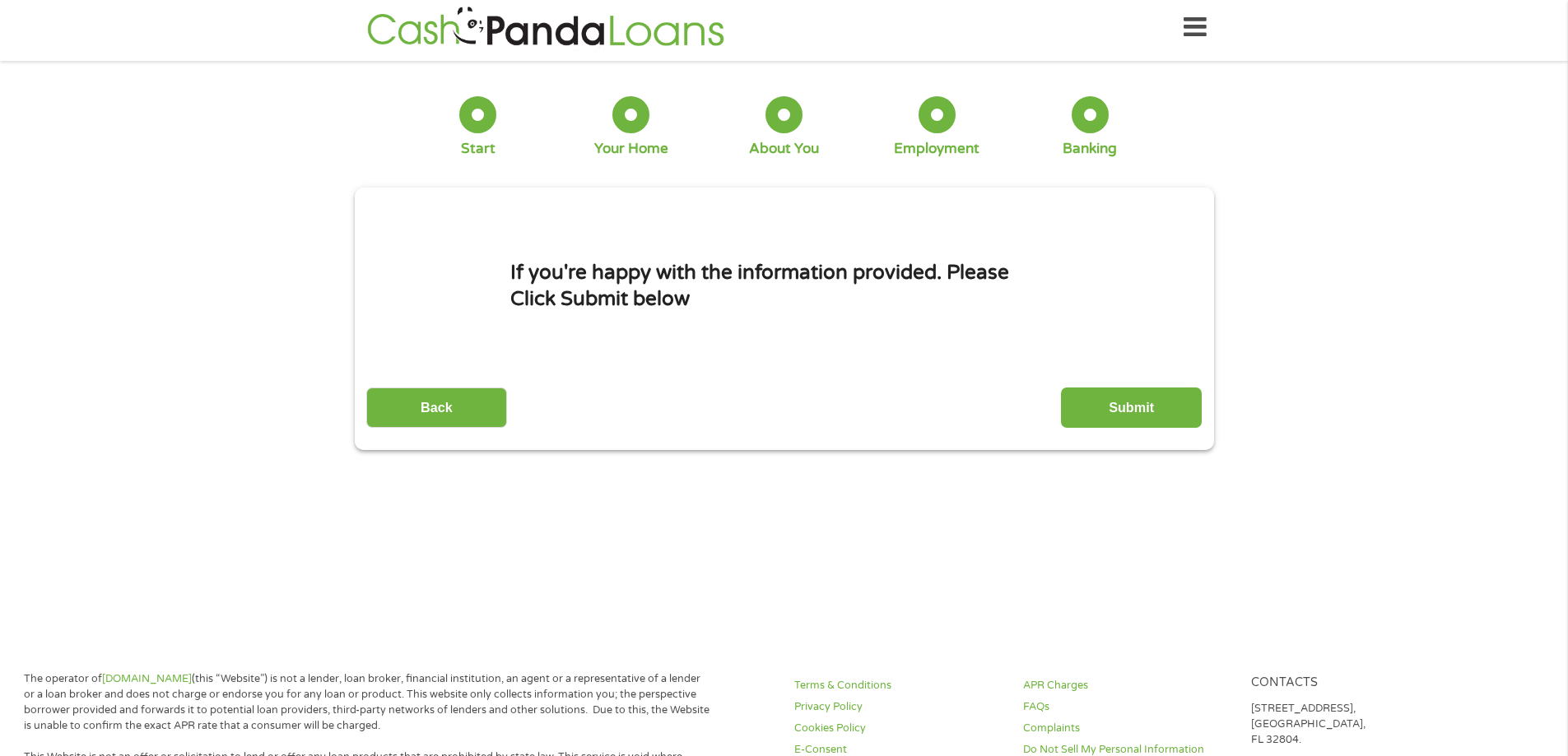
scroll to position [0, 0]
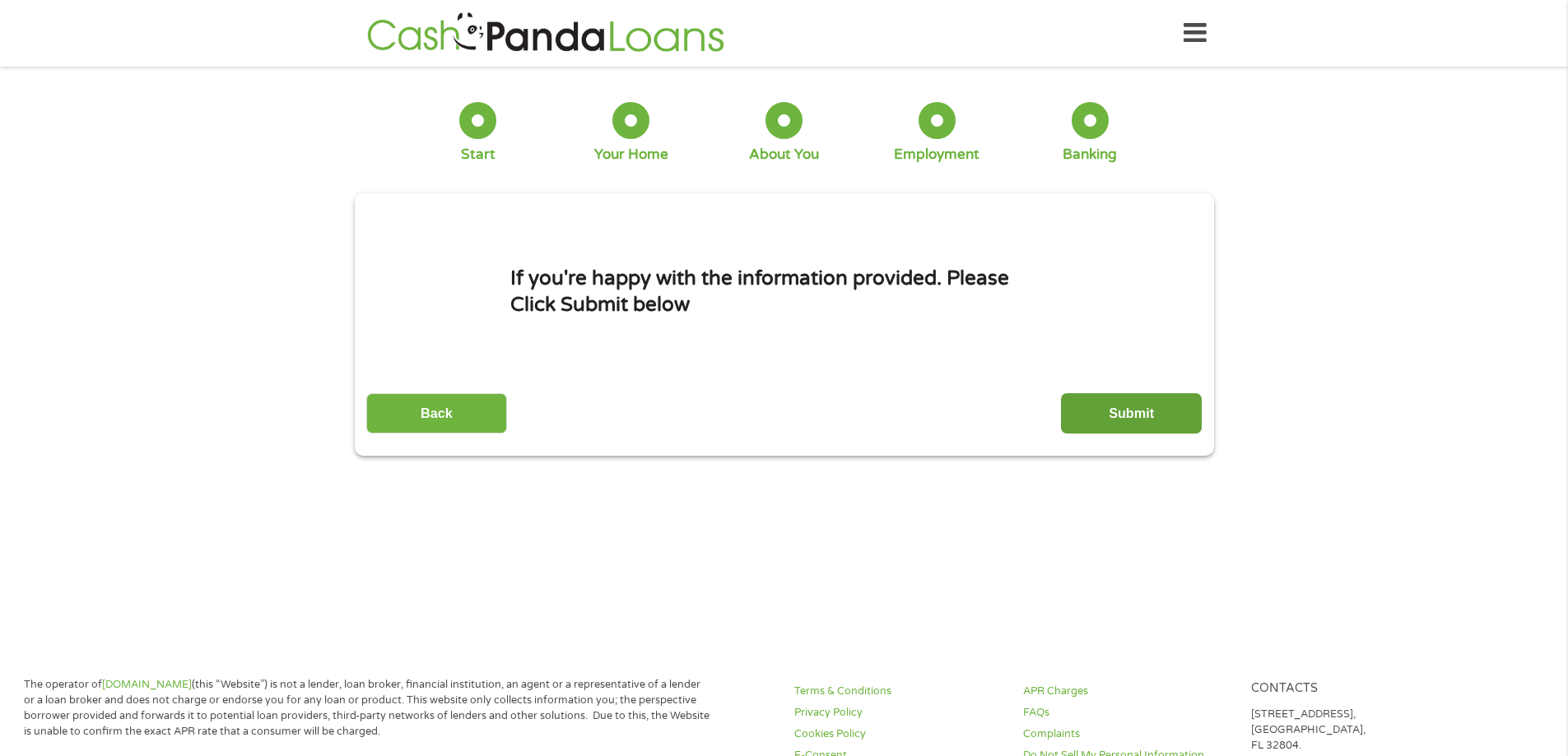
click at [1145, 418] on input "Submit" at bounding box center [1130, 414] width 141 height 40
